Goal: Task Accomplishment & Management: Manage account settings

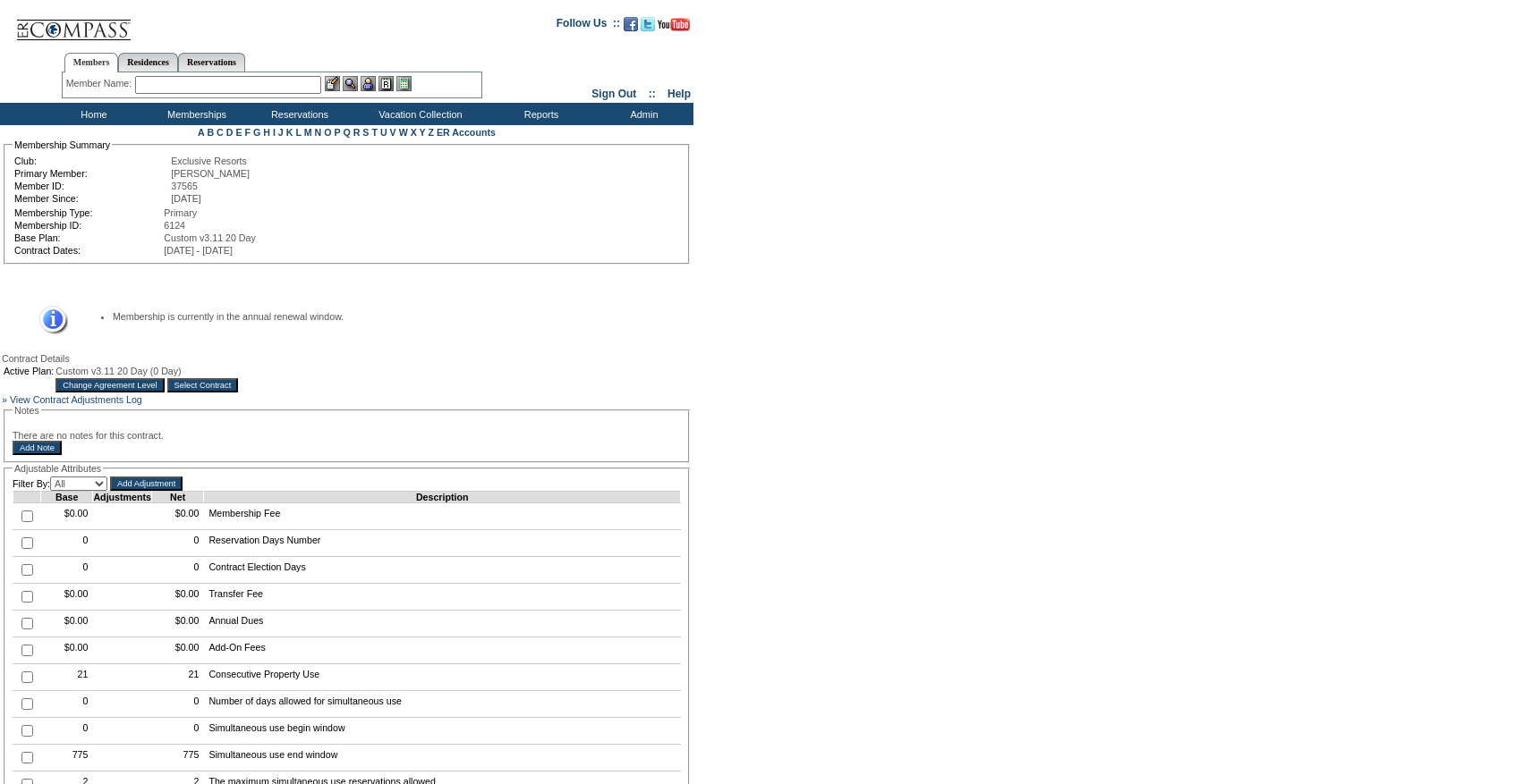
click at [163, 392] on input "Change Agreement Level" at bounding box center [109, 385] width 108 height 14
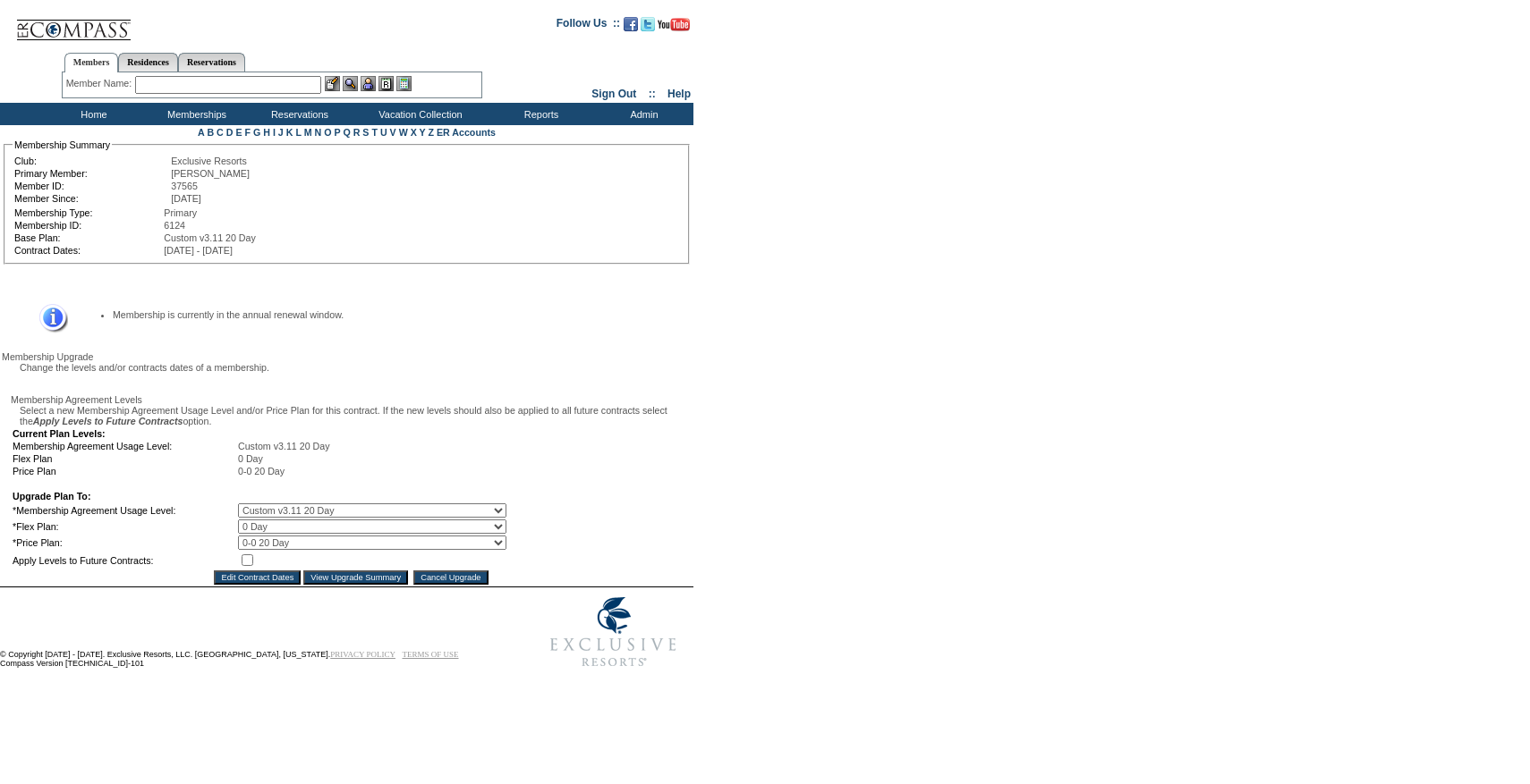
click at [282, 534] on select "0 Day 10 Day 20 Day" at bounding box center [372, 526] width 269 height 14
select select "21"
click at [251, 534] on select "0 Day 10 Day 20 Day" at bounding box center [372, 526] width 269 height 14
click at [254, 566] on input "checkbox" at bounding box center [247, 561] width 11 height 11
checkbox input "true"
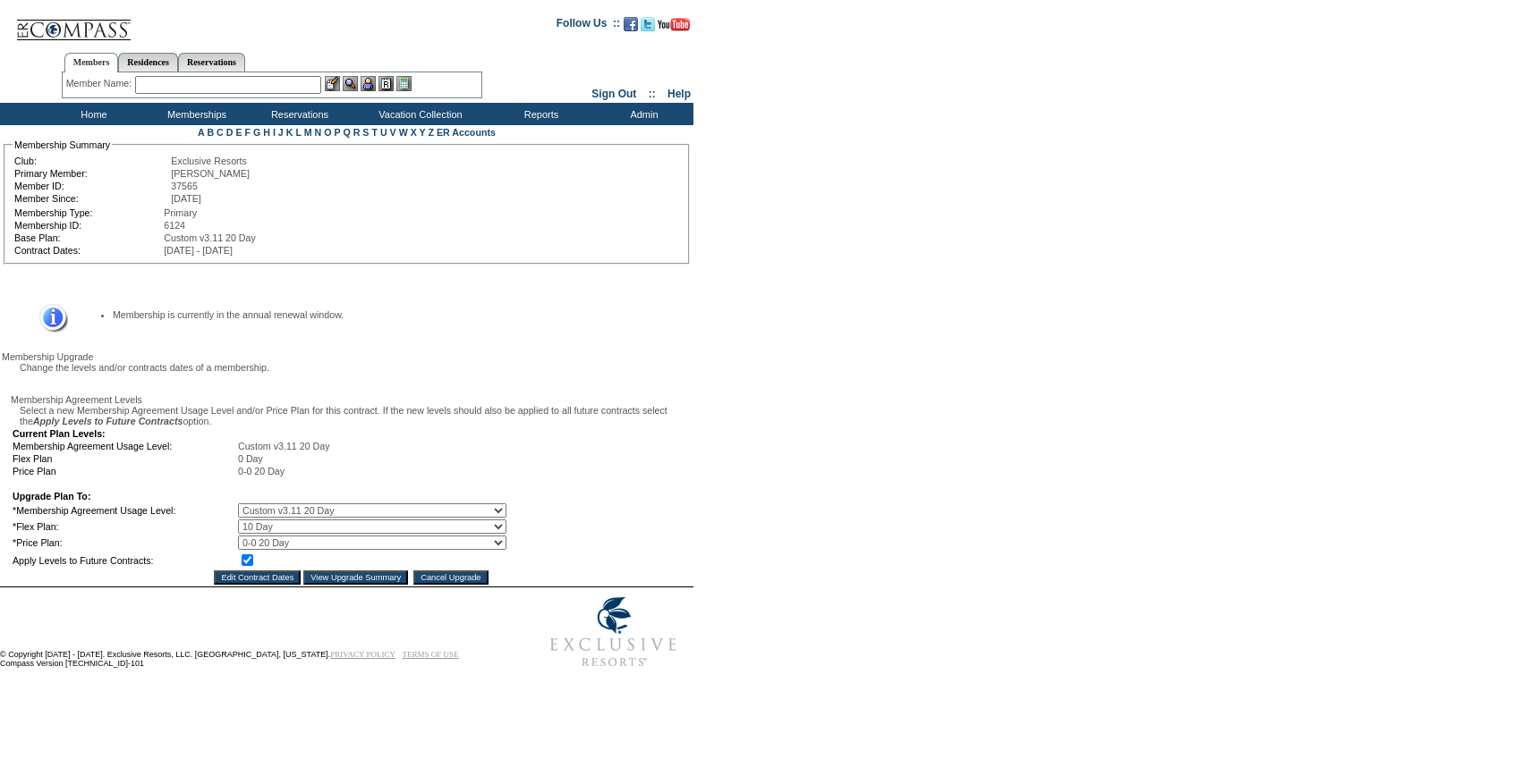
click at [335, 585] on input "View Upgrade Summary" at bounding box center [355, 577] width 104 height 14
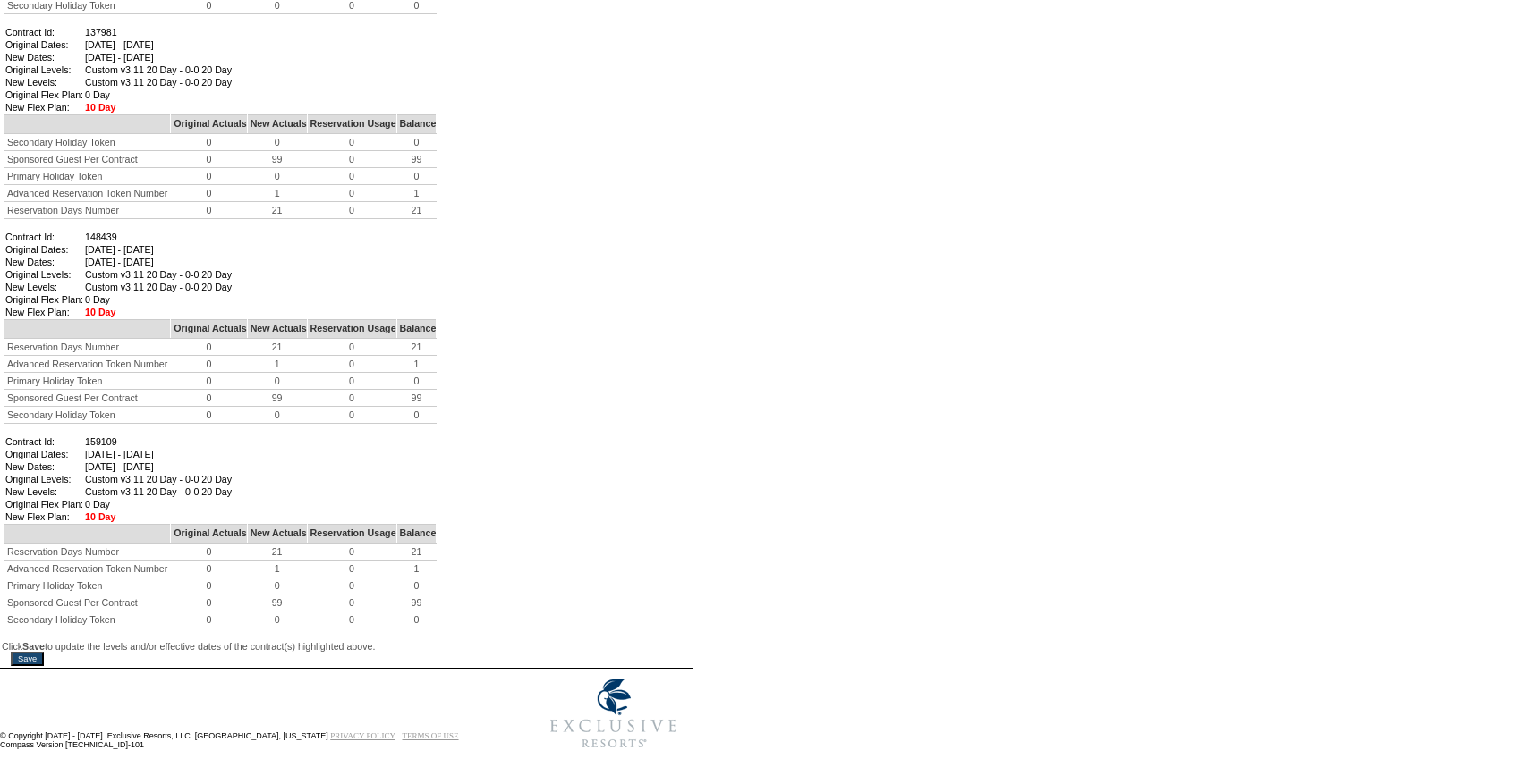
scroll to position [1270, 0]
click at [42, 652] on input "Save" at bounding box center [26, 658] width 33 height 14
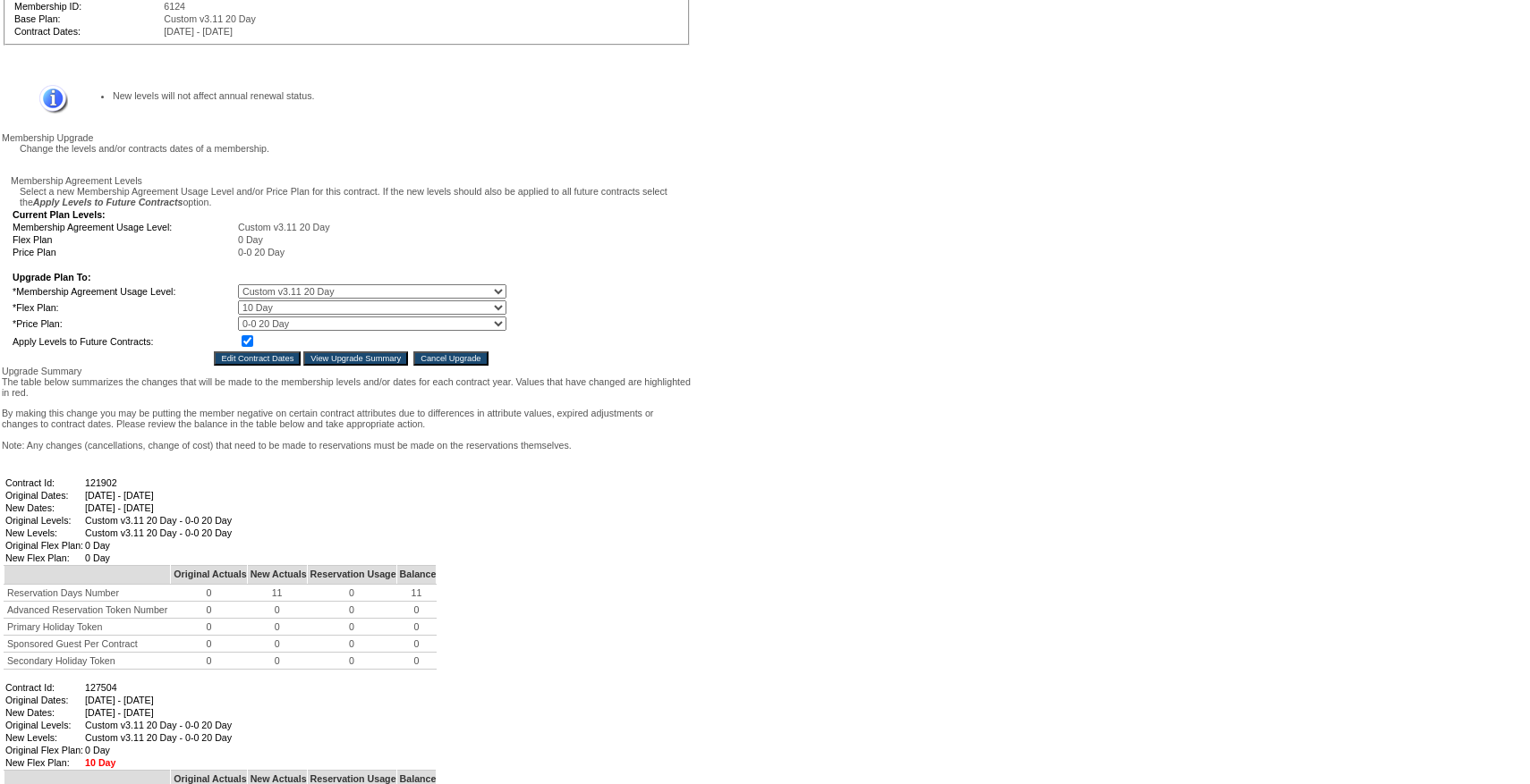
scroll to position [0, 0]
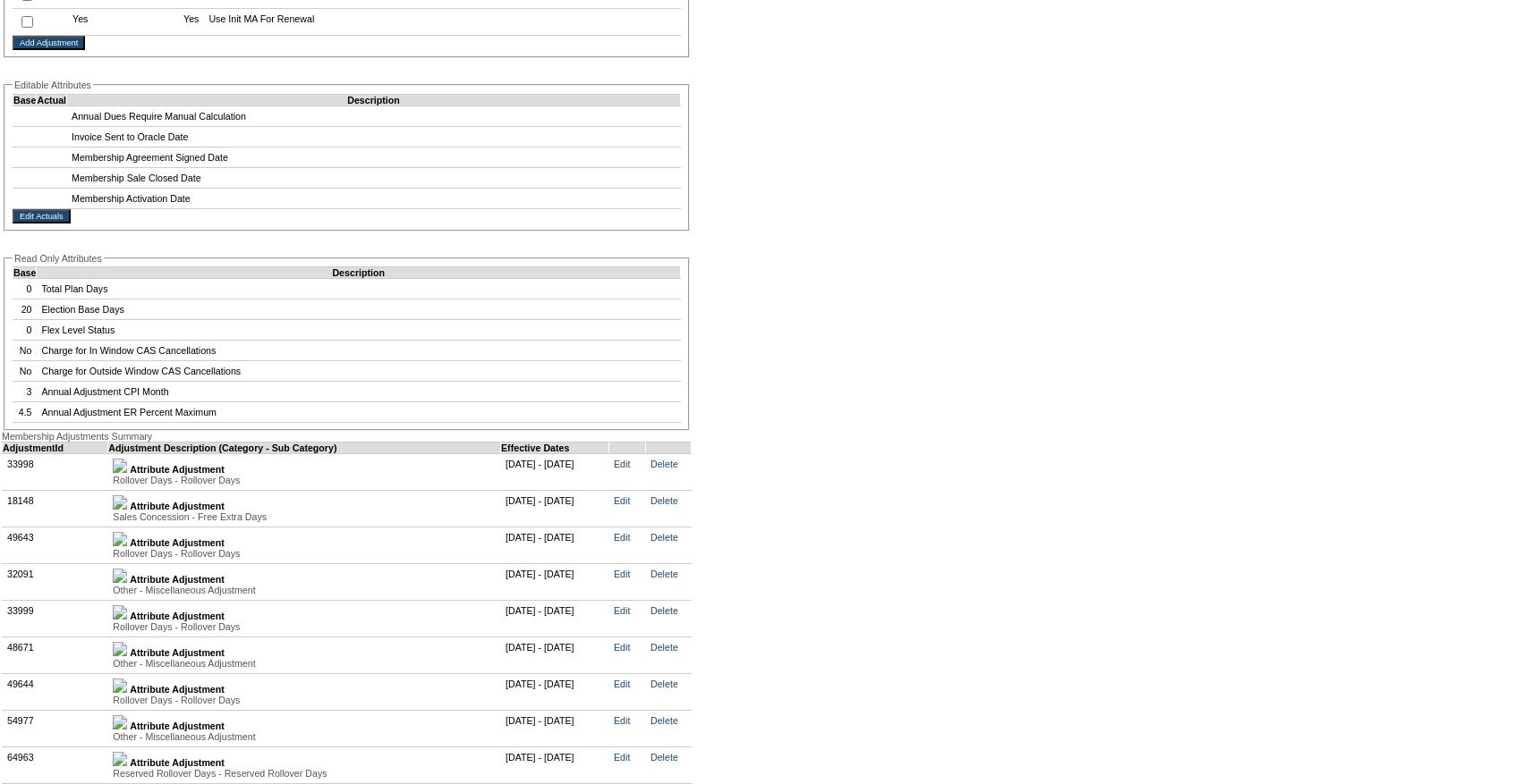
scroll to position [3731, 0]
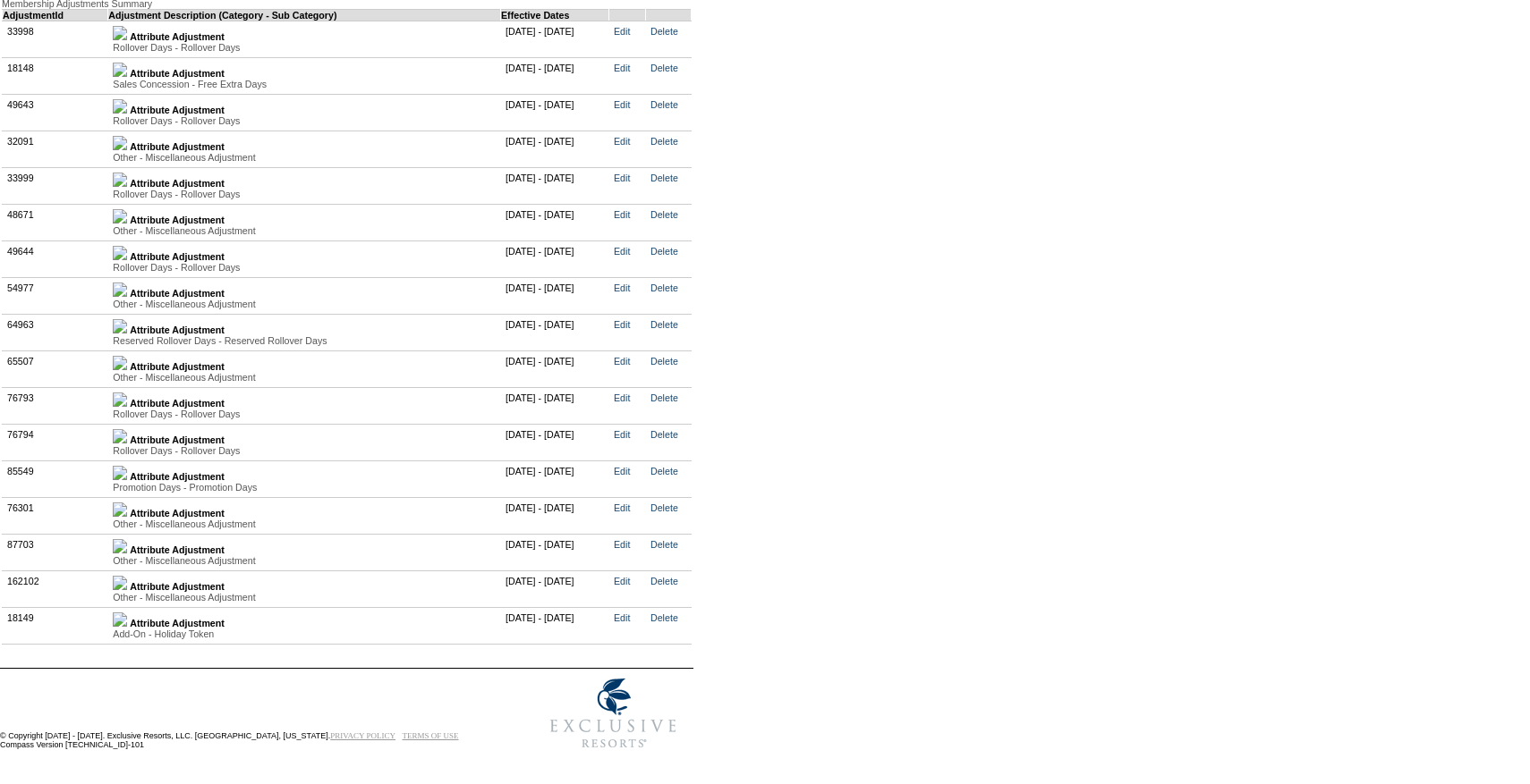
click at [126, 576] on img at bounding box center [119, 582] width 14 height 14
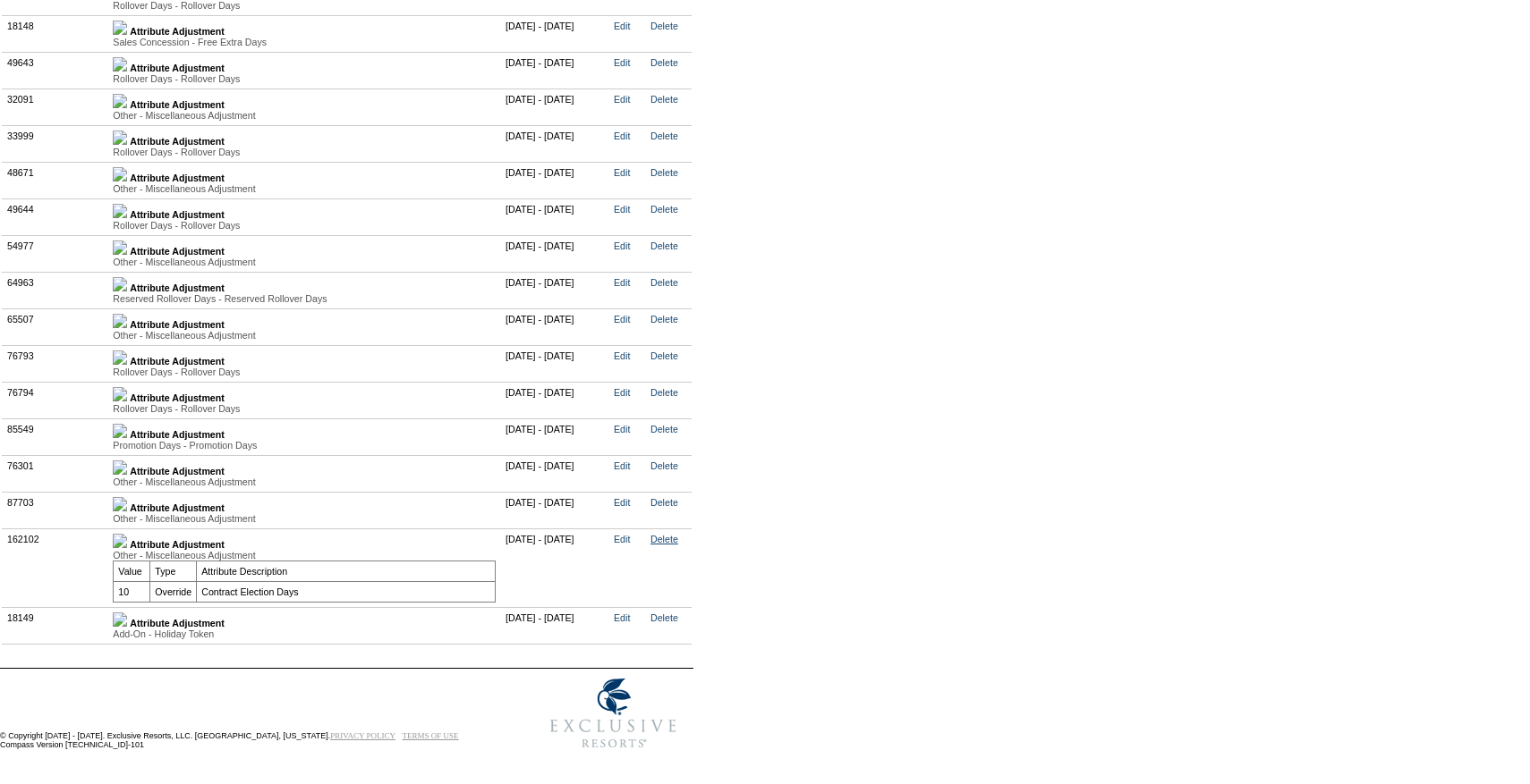
click at [677, 545] on link "Delete" at bounding box center [665, 539] width 28 height 10
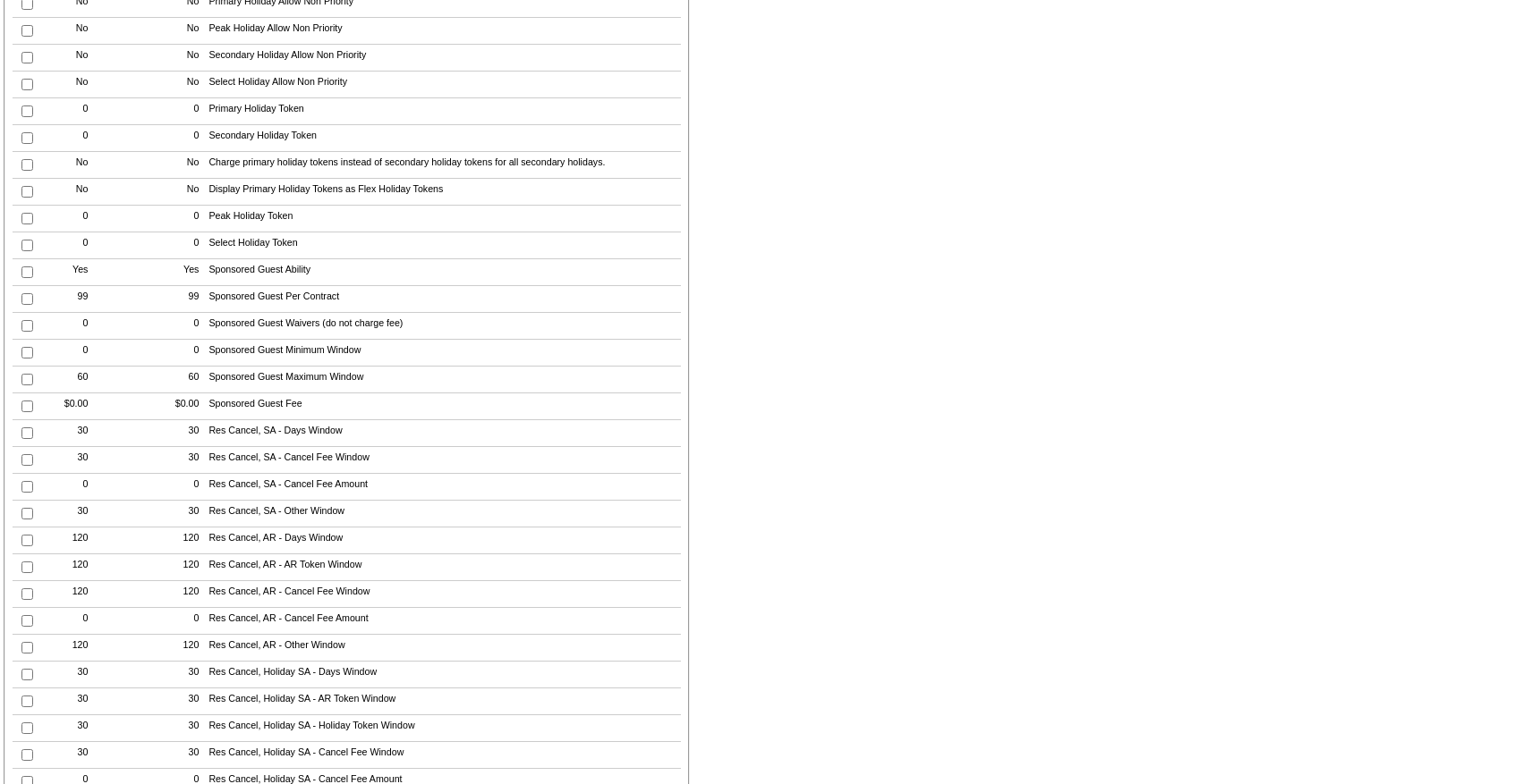
scroll to position [603, 0]
